Goal: Task Accomplishment & Management: Manage account settings

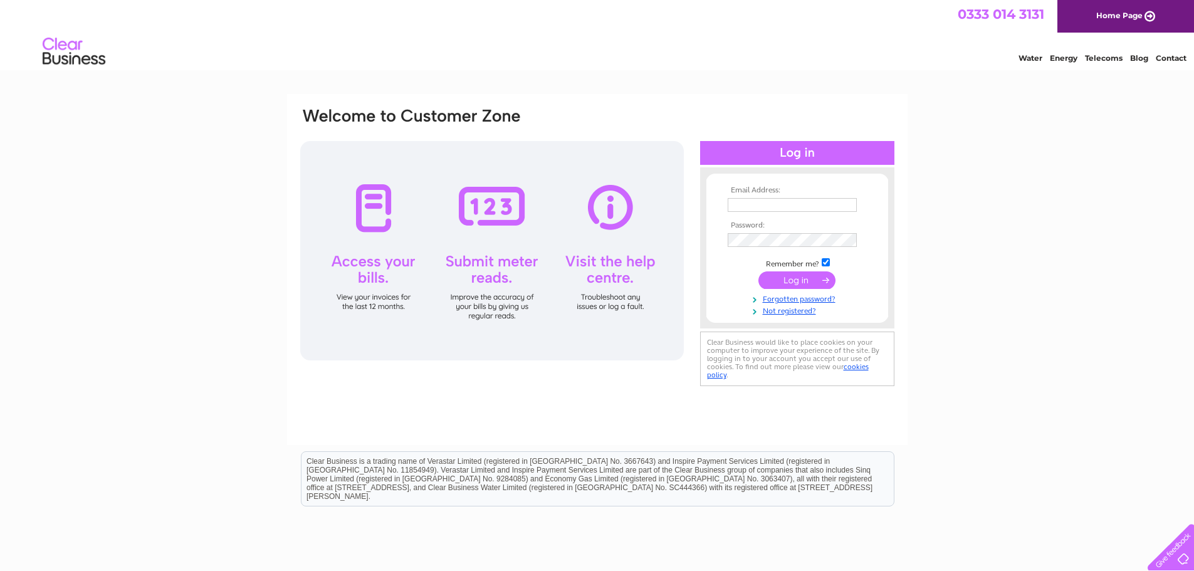
type input "admin@pitlochrygolf.co.uk"
click at [789, 275] on input "submit" at bounding box center [796, 280] width 77 height 18
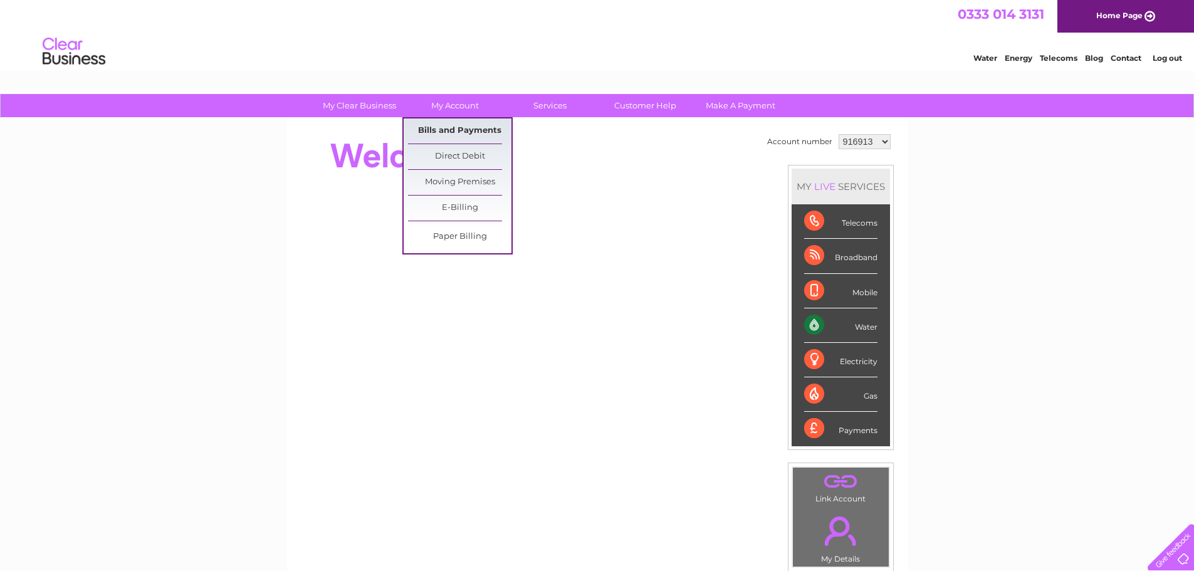
click at [452, 132] on link "Bills and Payments" at bounding box center [459, 130] width 103 height 25
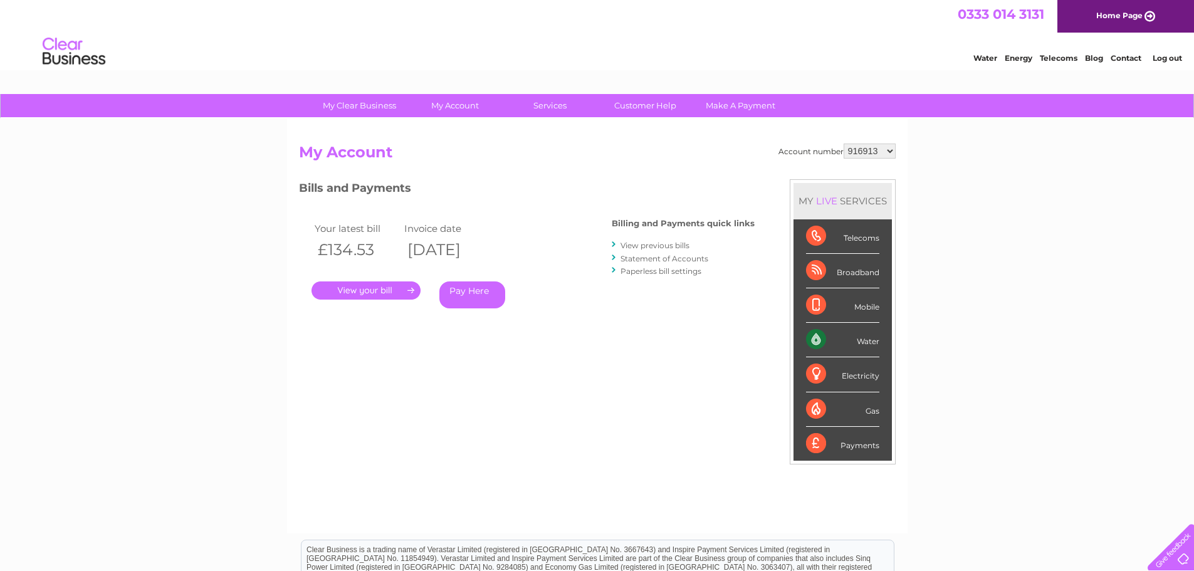
click at [401, 282] on link "." at bounding box center [366, 290] width 109 height 18
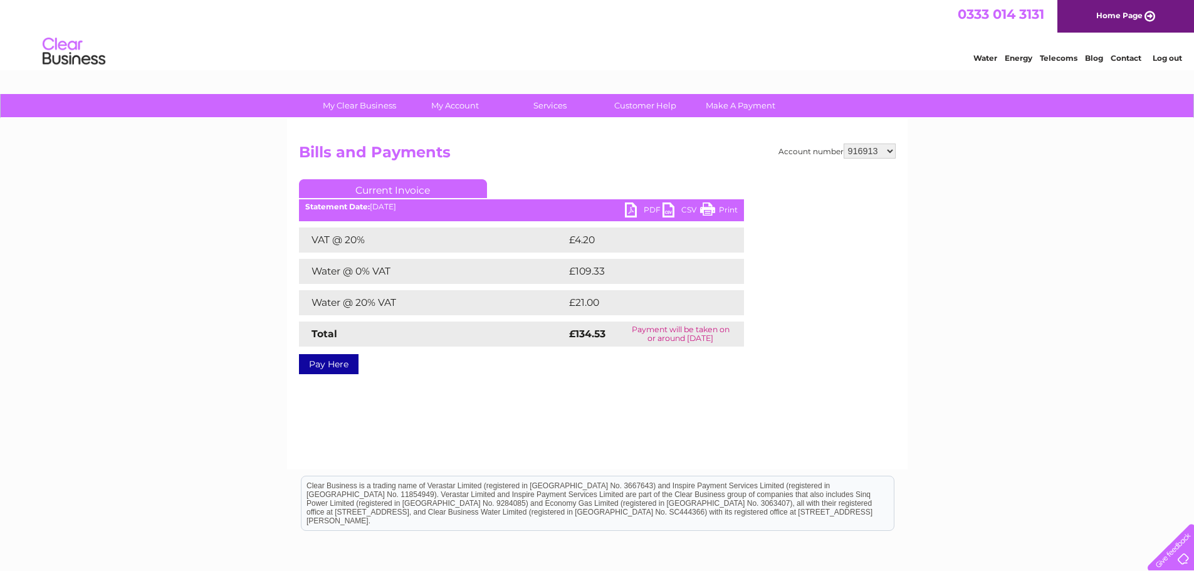
click at [639, 206] on link "PDF" at bounding box center [644, 211] width 38 height 18
